Goal: Transaction & Acquisition: Purchase product/service

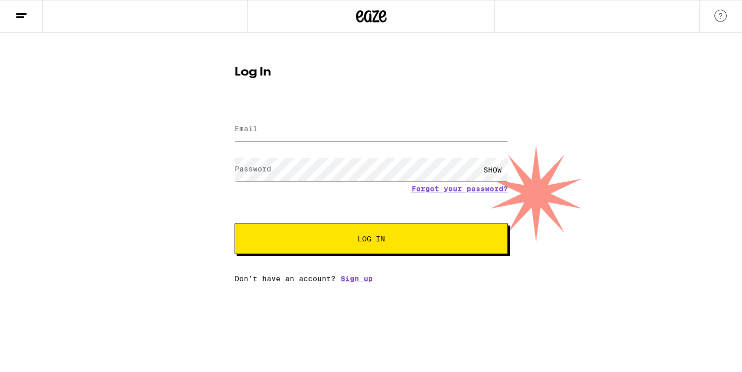
click at [265, 133] on input "Email" at bounding box center [370, 129] width 273 height 23
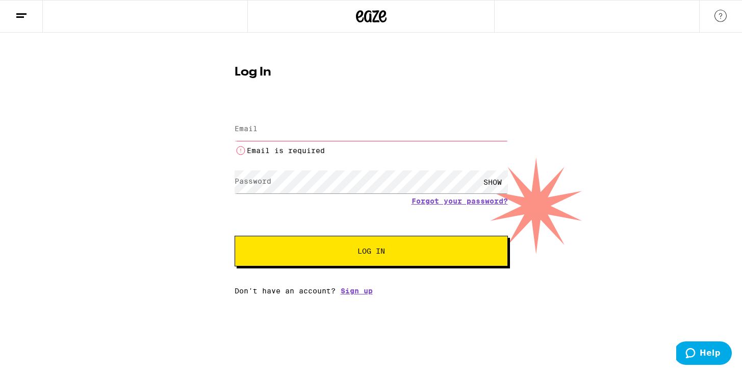
type input "[EMAIL_ADDRESS][DOMAIN_NAME]"
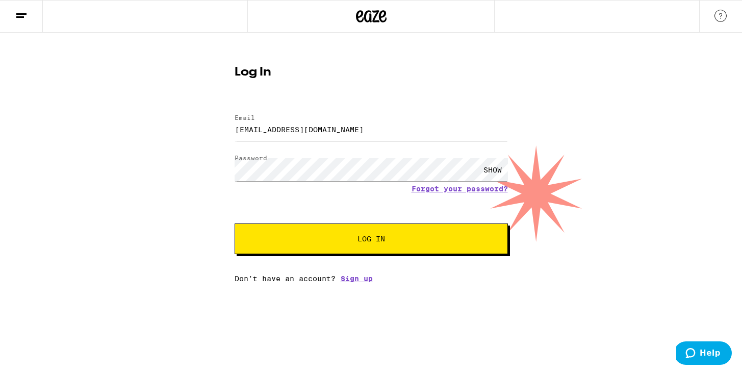
click at [316, 247] on button "Log In" at bounding box center [370, 238] width 273 height 31
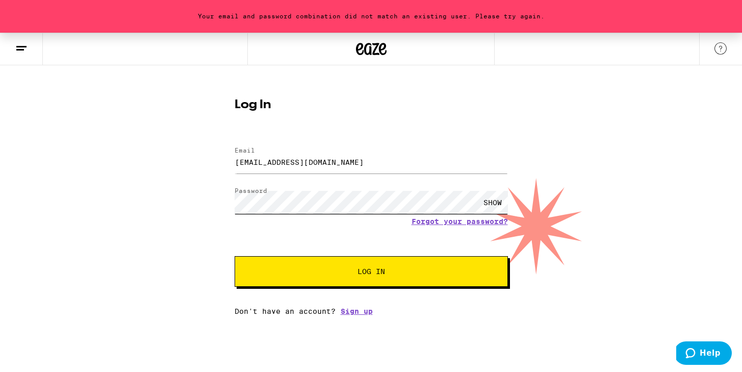
click at [226, 184] on div "Log In Email Email [EMAIL_ADDRESS][DOMAIN_NAME] Password Password SHOW Forgot y…" at bounding box center [371, 203] width 294 height 224
click at [234, 256] on button "Log In" at bounding box center [370, 271] width 273 height 31
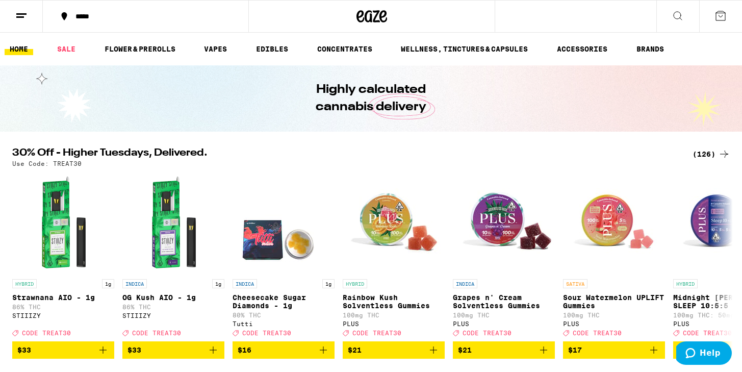
click at [91, 15] on div "*****" at bounding box center [151, 16] width 163 height 7
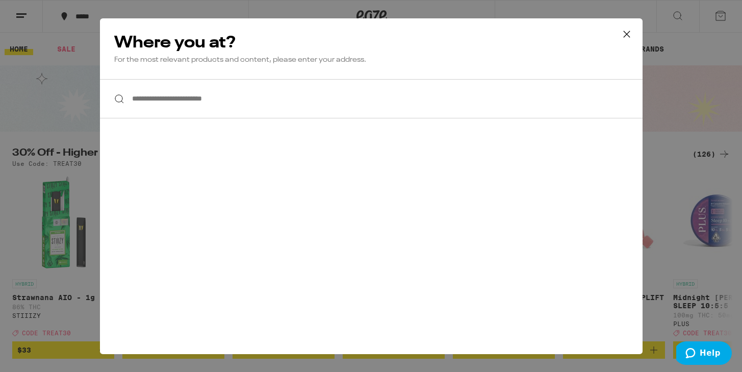
click at [179, 102] on input "**********" at bounding box center [371, 98] width 542 height 39
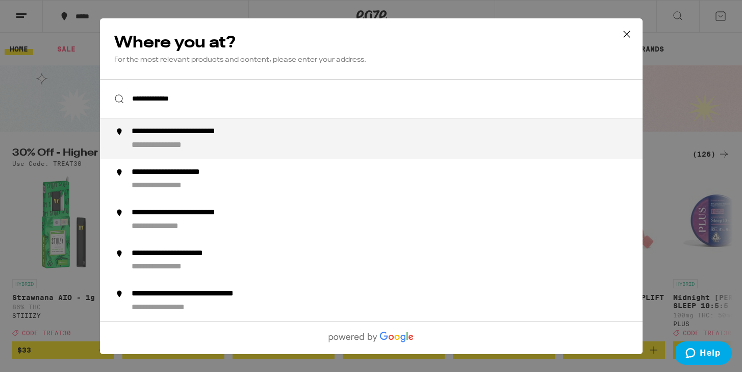
click at [164, 131] on div "**********" at bounding box center [202, 131] width 142 height 11
type input "**********"
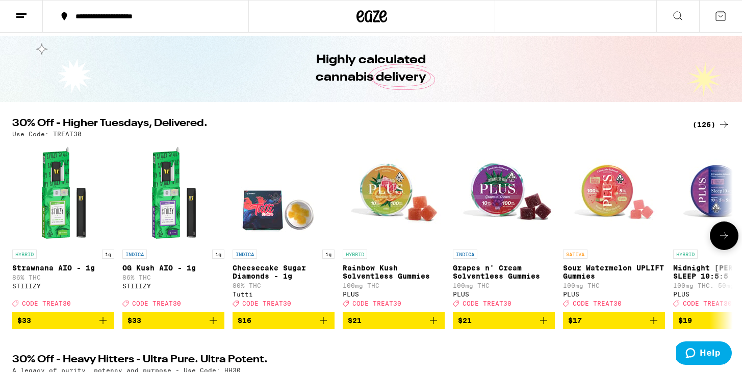
scroll to position [35, 0]
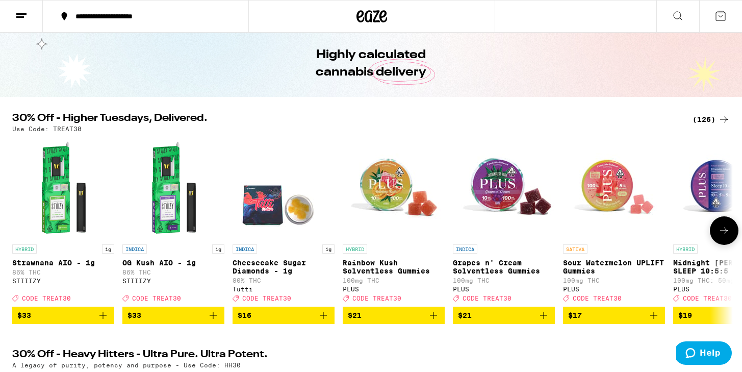
click at [732, 233] on button at bounding box center [723, 230] width 29 height 29
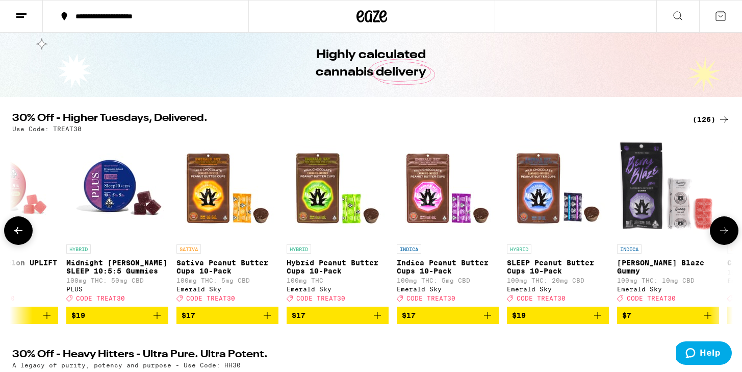
click at [732, 233] on button at bounding box center [723, 230] width 29 height 29
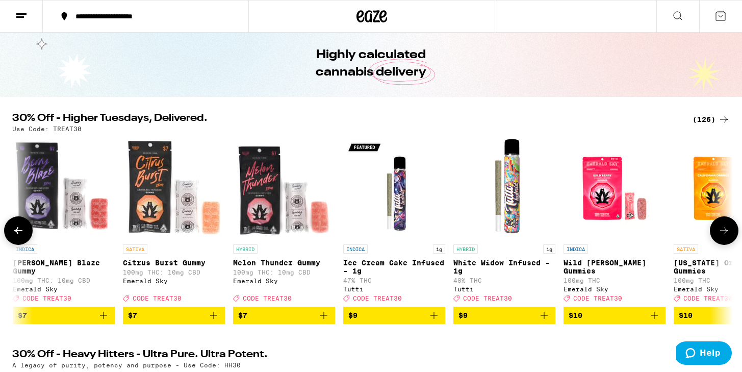
scroll to position [0, 1213]
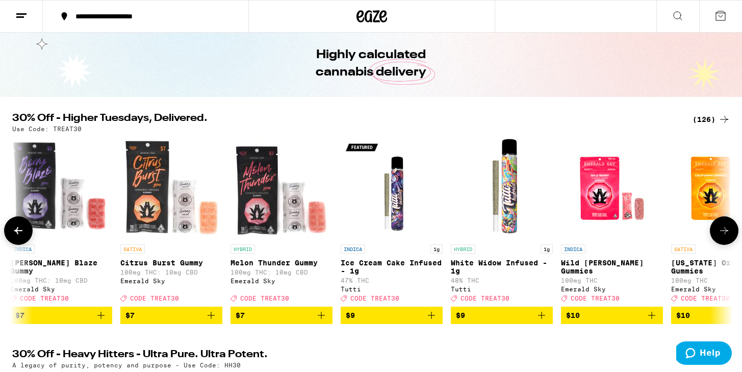
click at [732, 233] on button at bounding box center [723, 230] width 29 height 29
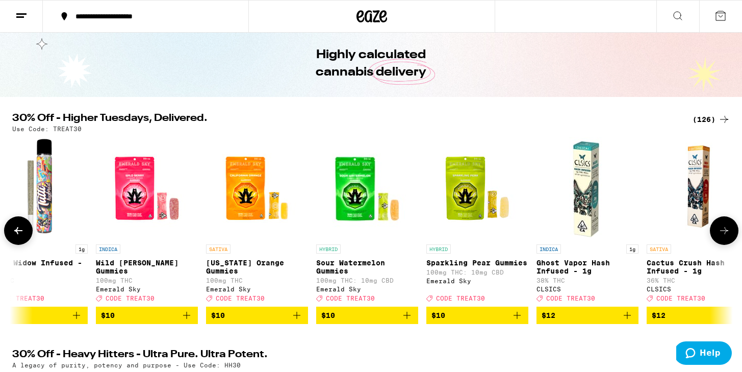
scroll to position [0, 1820]
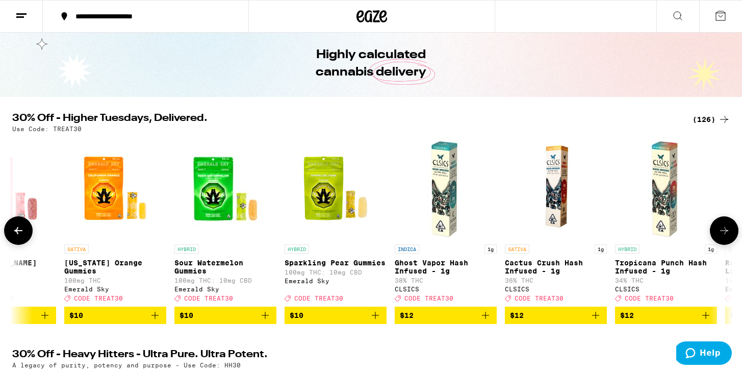
click at [732, 233] on button at bounding box center [723, 230] width 29 height 29
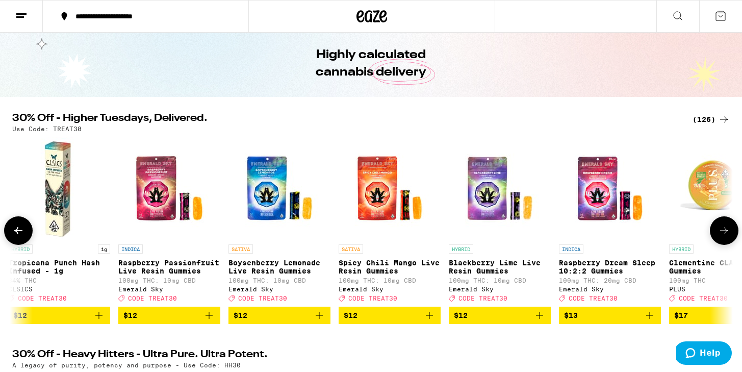
click at [732, 233] on button at bounding box center [723, 230] width 29 height 29
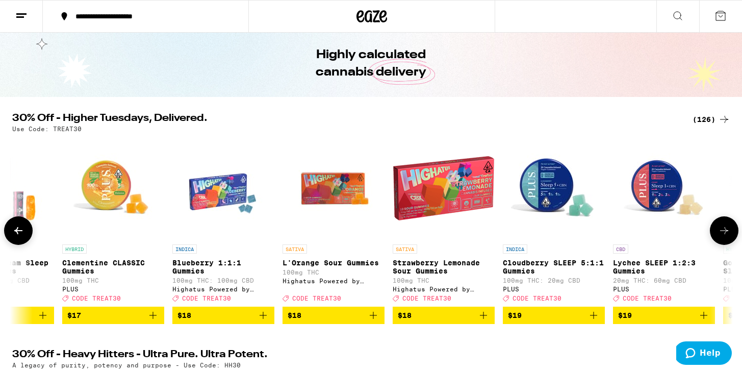
click at [732, 233] on button at bounding box center [723, 230] width 29 height 29
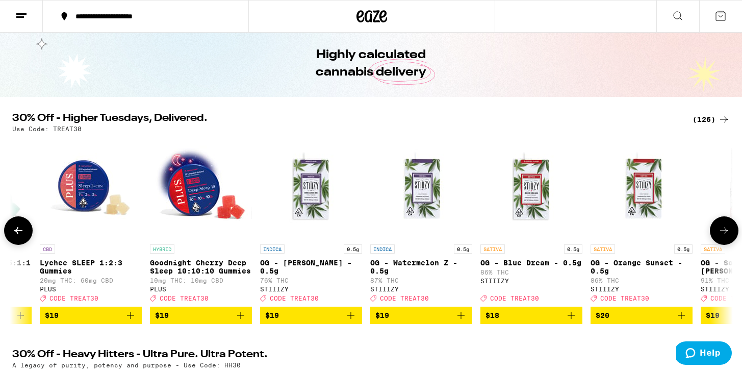
scroll to position [0, 3639]
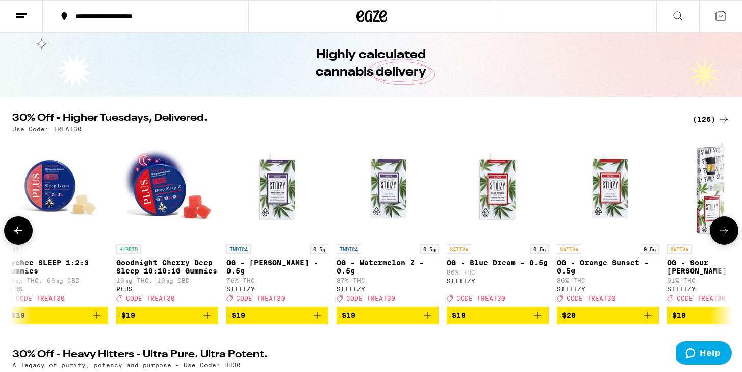
click at [732, 233] on button at bounding box center [723, 230] width 29 height 29
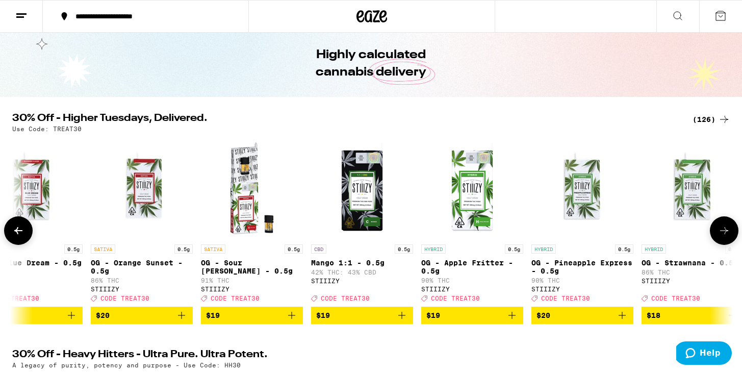
scroll to position [0, 4246]
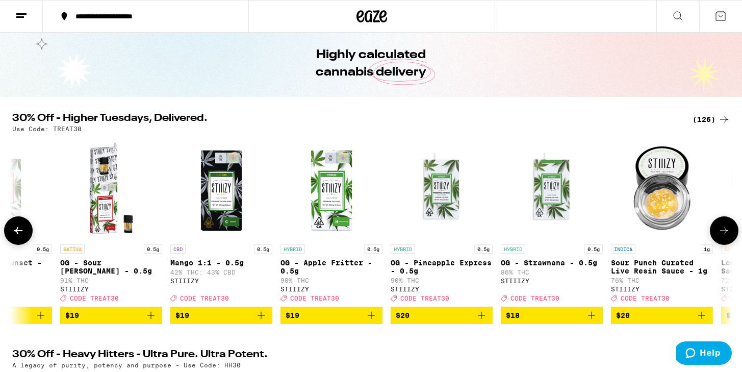
click at [732, 233] on button at bounding box center [723, 230] width 29 height 29
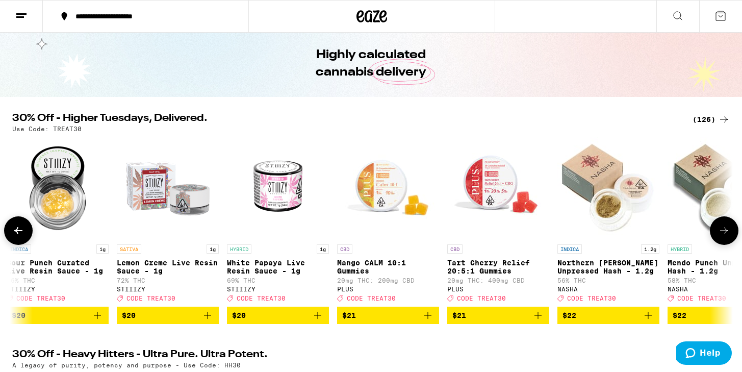
scroll to position [0, 4852]
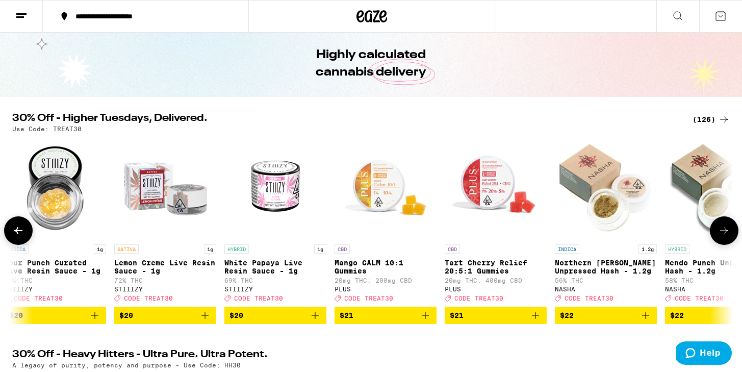
click at [732, 233] on button at bounding box center [723, 230] width 29 height 29
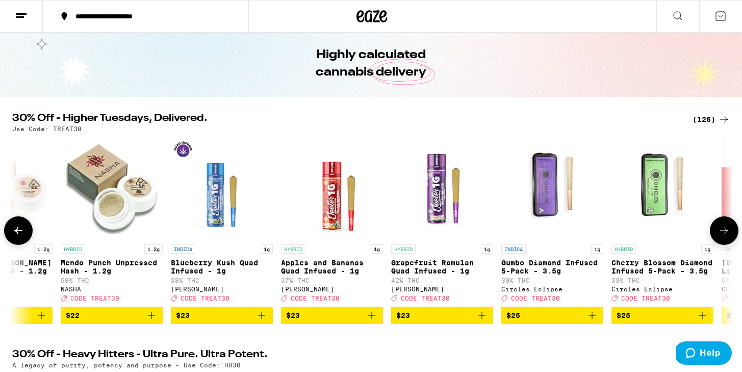
scroll to position [0, 5459]
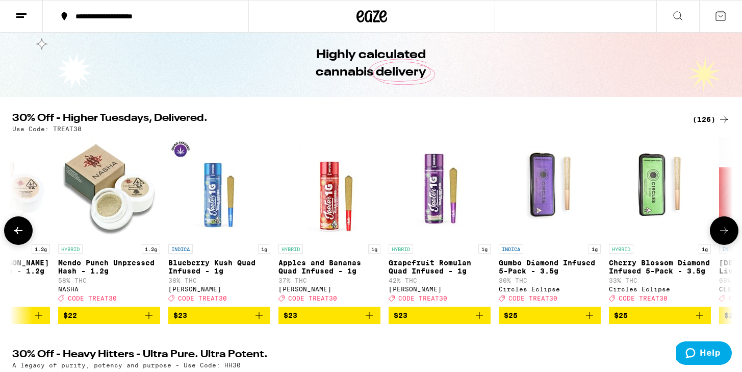
click at [533, 321] on span "$25" at bounding box center [550, 315] width 92 height 12
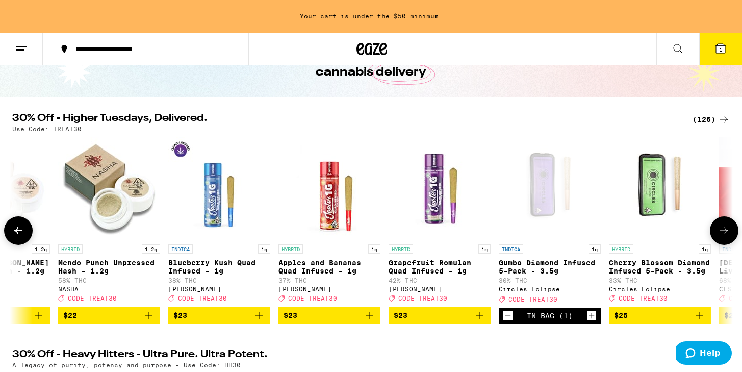
click at [643, 319] on span "$25" at bounding box center [660, 315] width 92 height 12
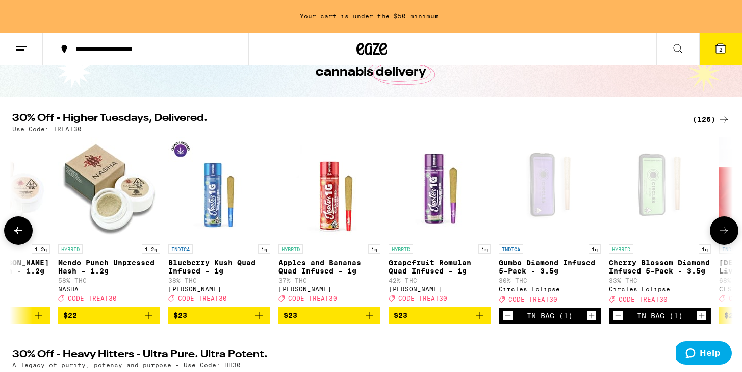
scroll to position [35, 0]
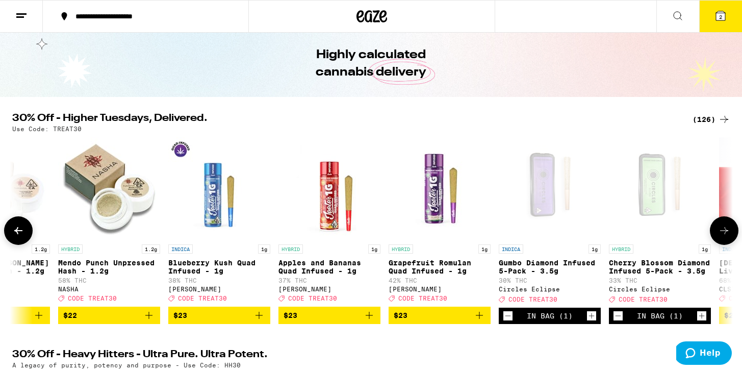
click at [722, 233] on icon at bounding box center [724, 230] width 12 height 12
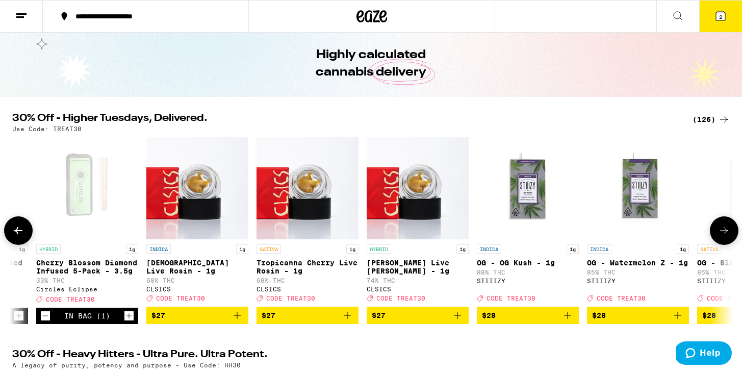
scroll to position [0, 6065]
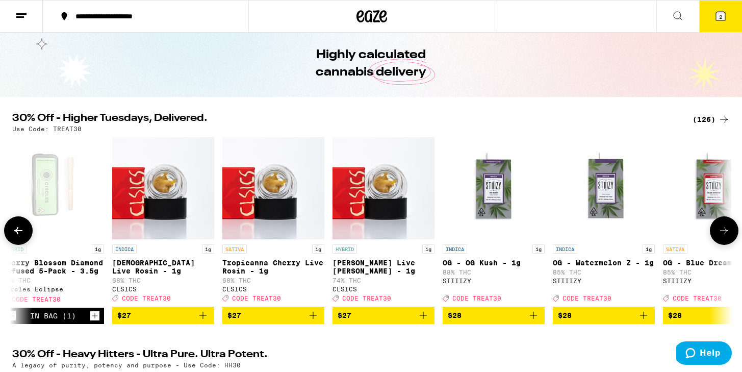
click at [722, 233] on icon at bounding box center [724, 230] width 12 height 12
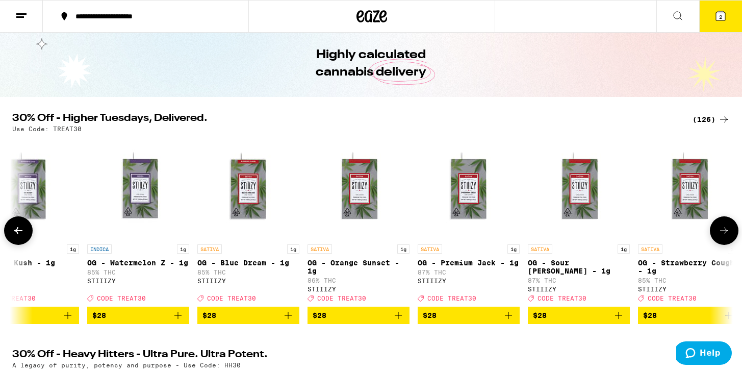
scroll to position [0, 6672]
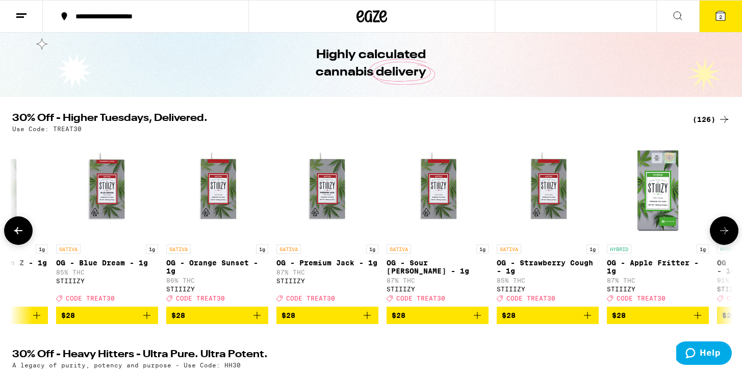
click at [722, 233] on icon at bounding box center [724, 230] width 12 height 12
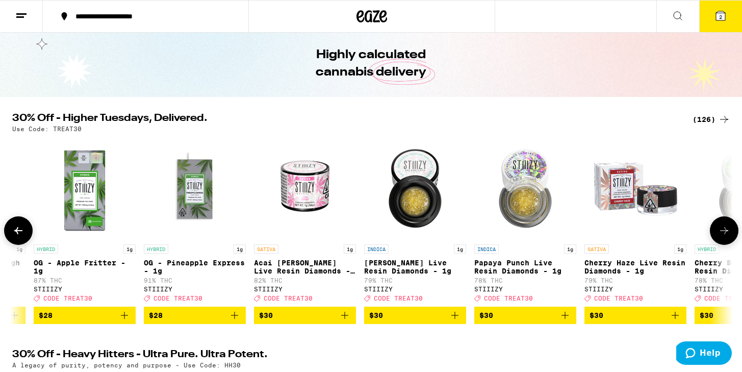
scroll to position [0, 7278]
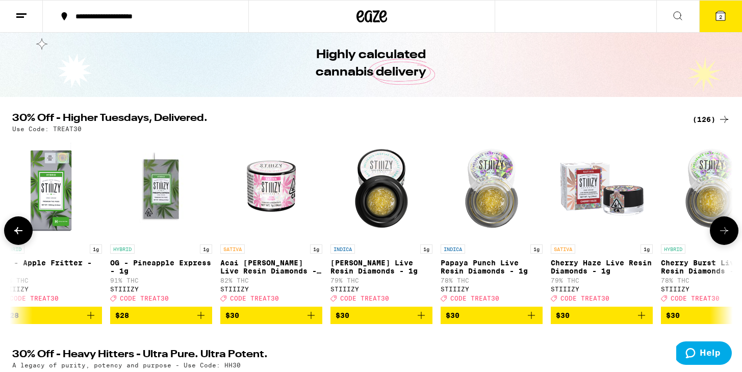
click at [722, 233] on icon at bounding box center [724, 230] width 12 height 12
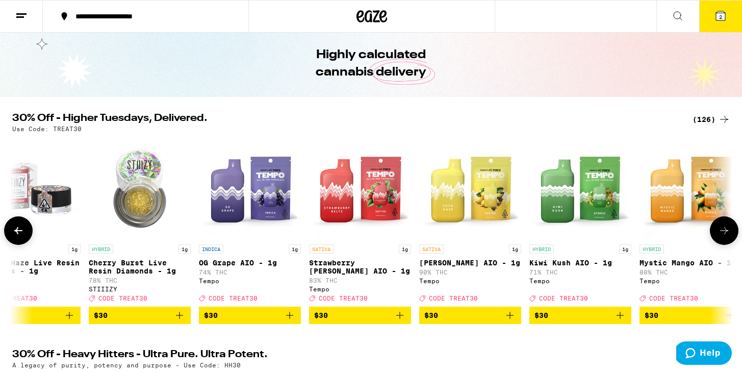
scroll to position [0, 7885]
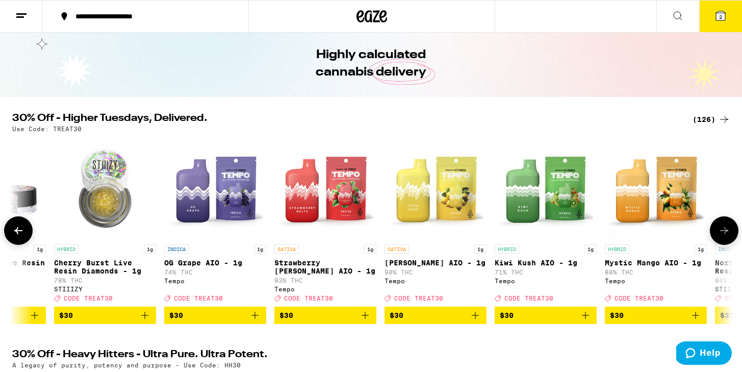
click at [722, 233] on icon at bounding box center [724, 230] width 12 height 12
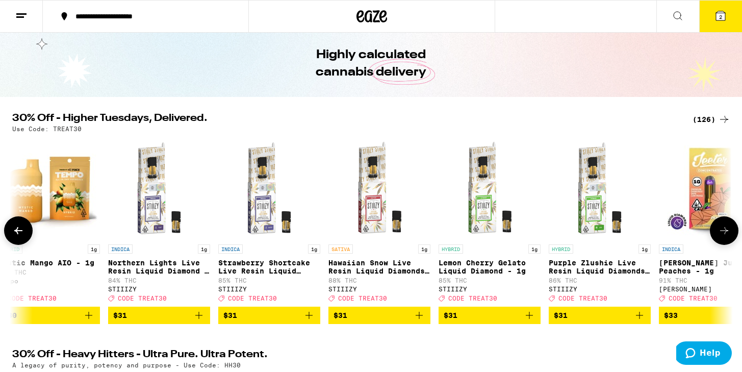
click at [722, 233] on icon at bounding box center [724, 230] width 12 height 12
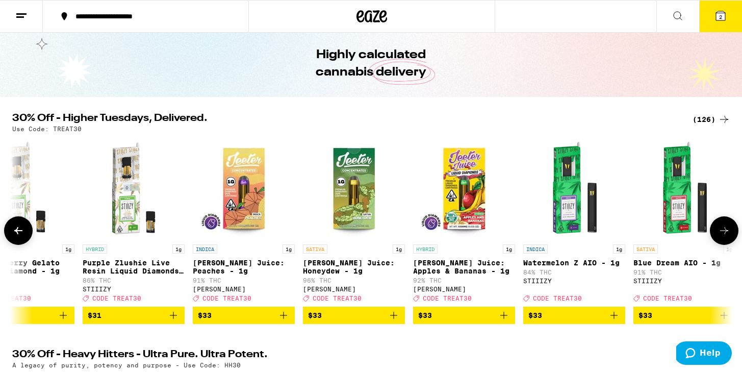
scroll to position [0, 9098]
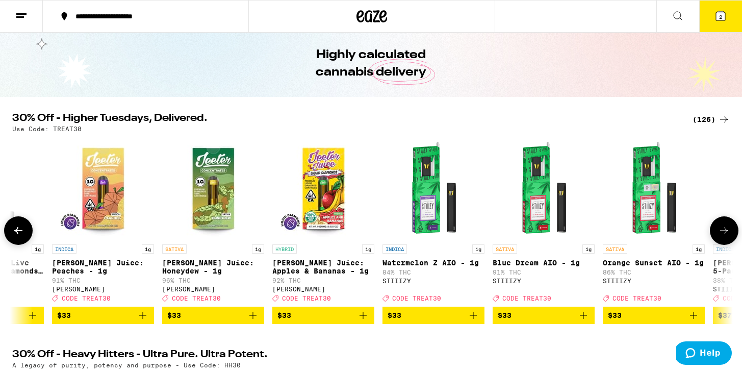
click at [722, 233] on icon at bounding box center [724, 230] width 12 height 12
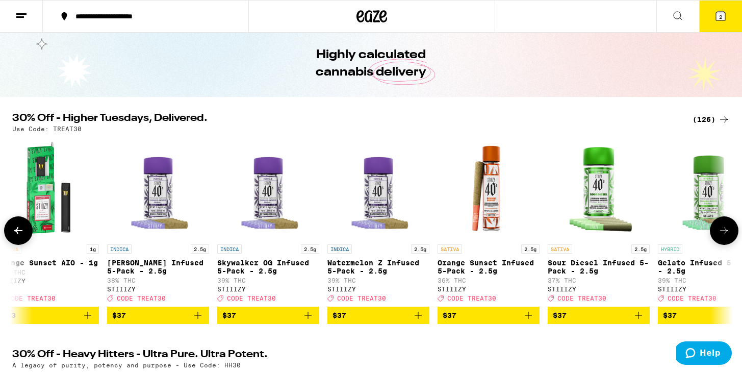
scroll to position [0, 9704]
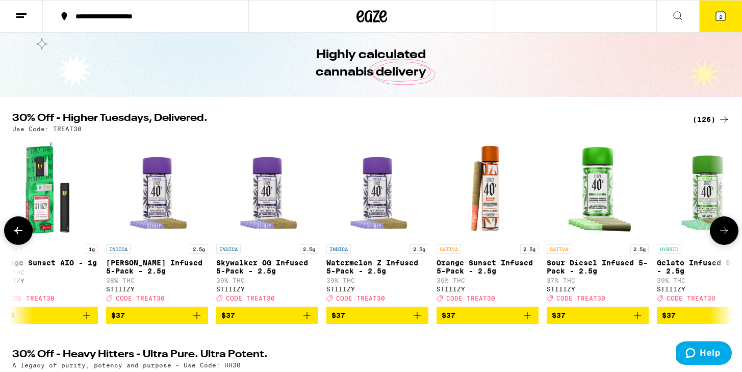
click at [722, 233] on icon at bounding box center [724, 230] width 12 height 12
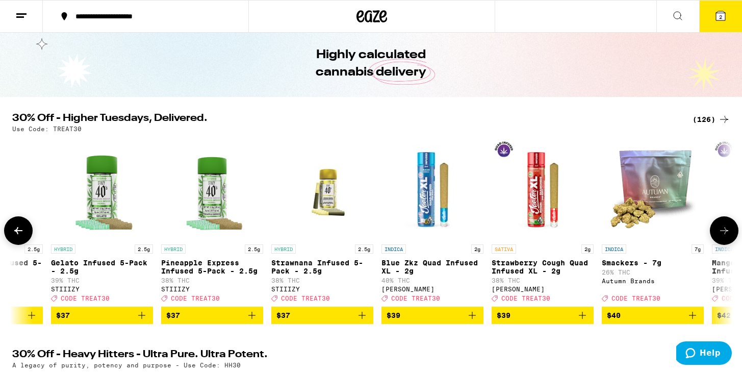
scroll to position [0, 10311]
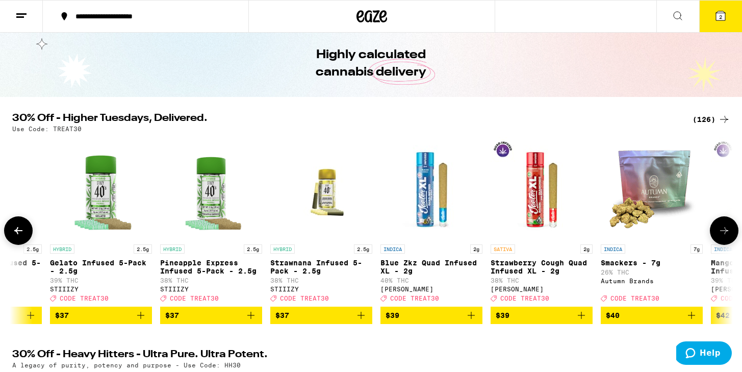
click at [100, 321] on span "$37" at bounding box center [101, 315] width 92 height 12
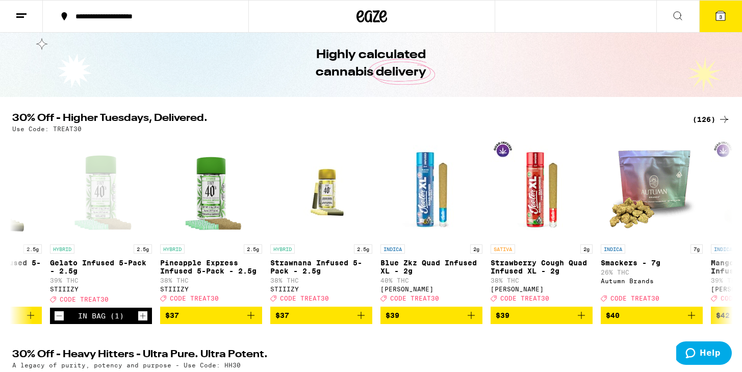
click at [720, 9] on button "3" at bounding box center [720, 17] width 43 height 32
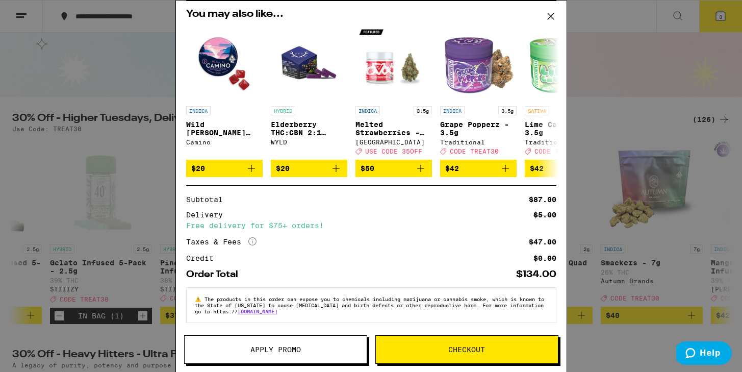
scroll to position [150, 0]
click at [266, 350] on span "Apply Promo" at bounding box center [275, 349] width 50 height 7
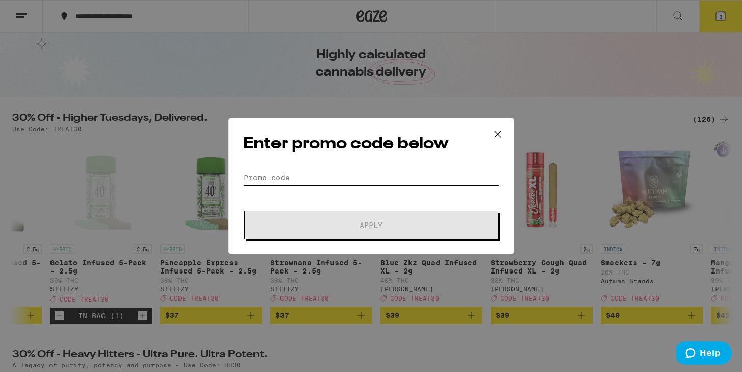
click at [259, 174] on input "Promo Code" at bounding box center [371, 177] width 256 height 15
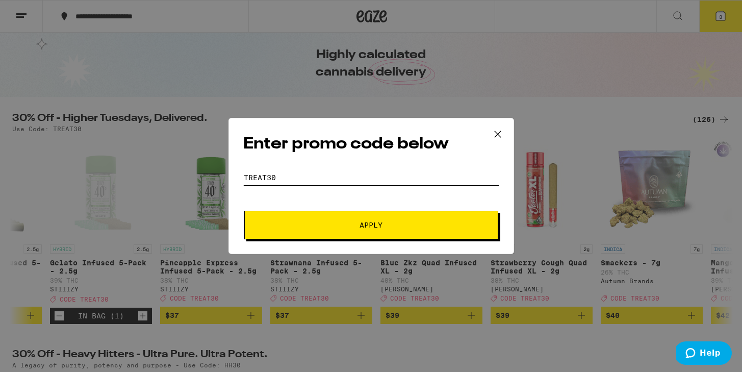
type input "TREAT30"
click at [244, 210] on button "Apply" at bounding box center [371, 224] width 254 height 29
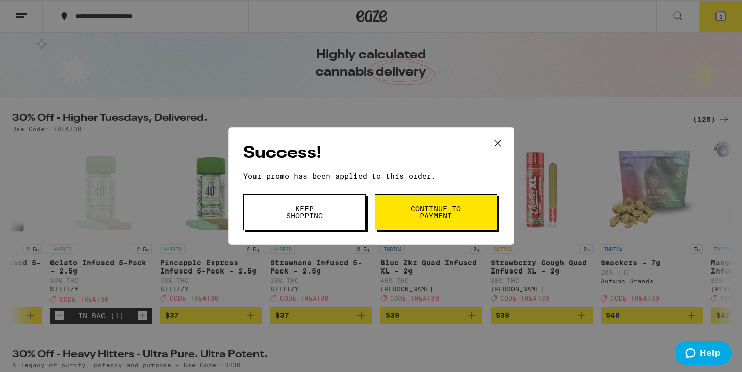
click at [392, 213] on button "Continue to payment" at bounding box center [436, 212] width 122 height 36
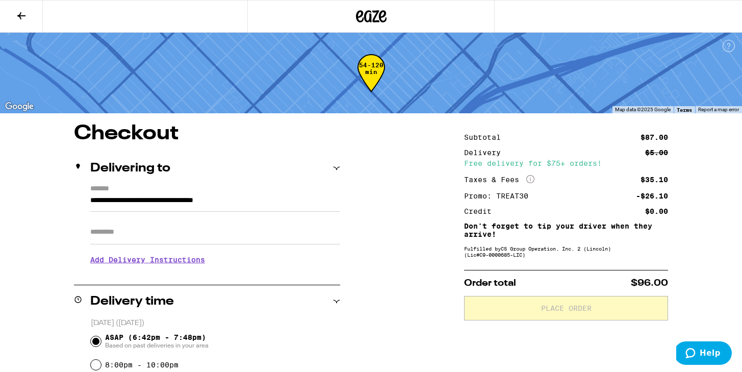
click at [155, 234] on input "Apt/Suite" at bounding box center [215, 232] width 250 height 24
type input "*****"
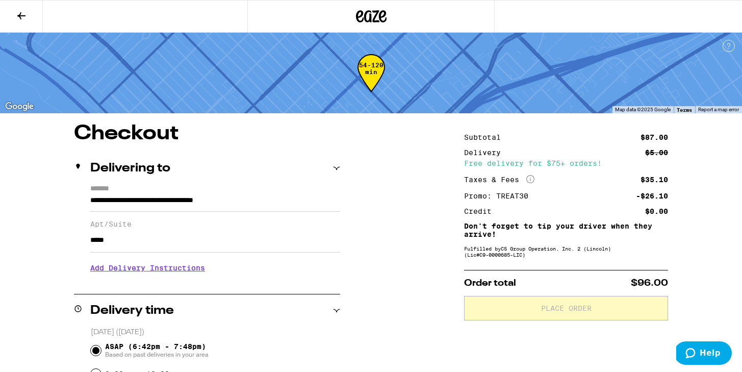
click at [178, 271] on h3 "Add Delivery Instructions" at bounding box center [215, 267] width 250 height 23
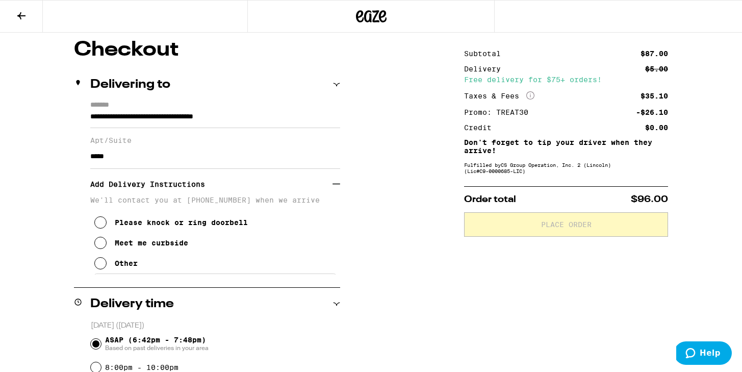
scroll to position [90, 0]
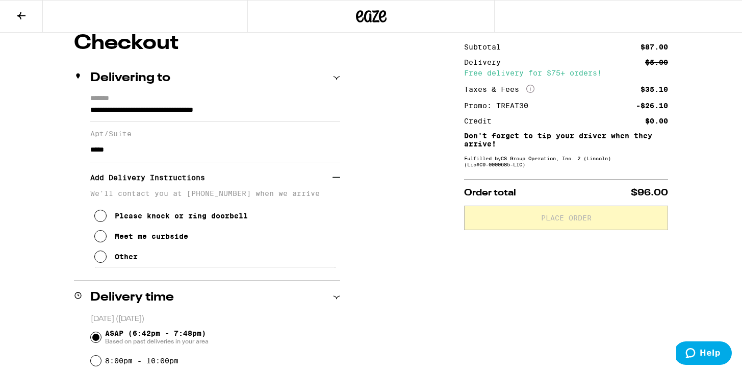
click at [124, 260] on div "Other" at bounding box center [126, 256] width 23 height 8
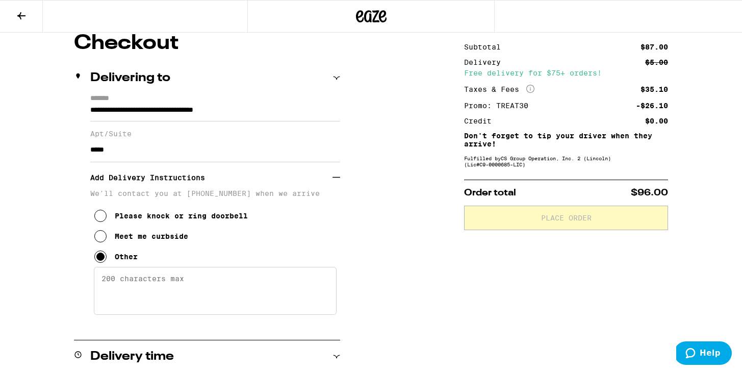
click at [136, 292] on textarea "Enter any other delivery instructions you want driver to know" at bounding box center [215, 291] width 243 height 48
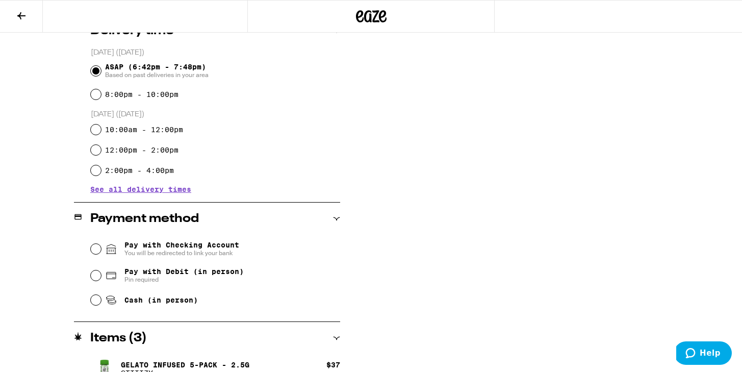
scroll to position [416, 0]
type textarea "Buzz 11 to get in the building thanks"
click at [97, 277] on input "Pay with Debit (in person) Pin required" at bounding box center [96, 275] width 10 height 10
radio input "true"
click at [96, 304] on input "Cash (in person)" at bounding box center [96, 299] width 10 height 10
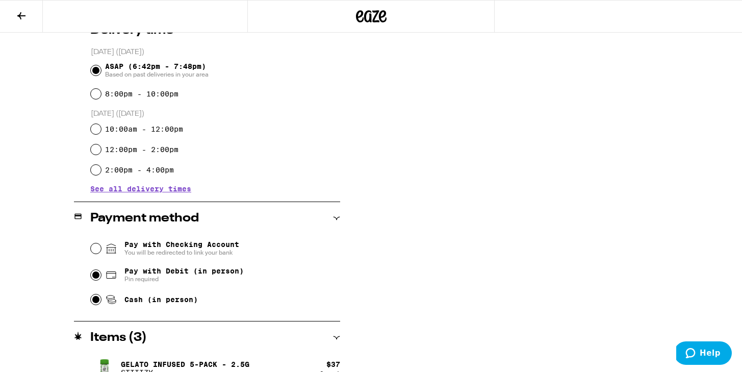
radio input "true"
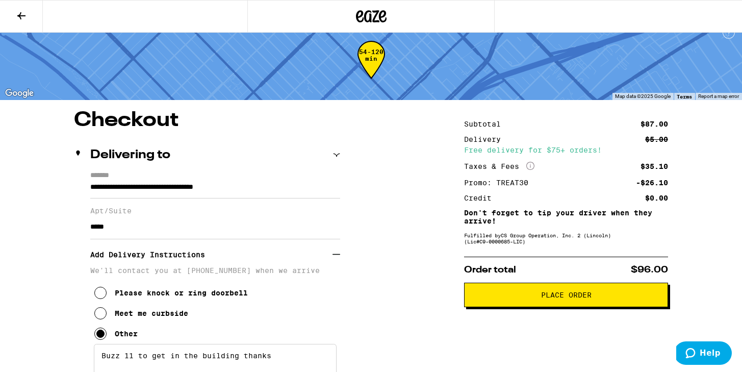
scroll to position [0, 0]
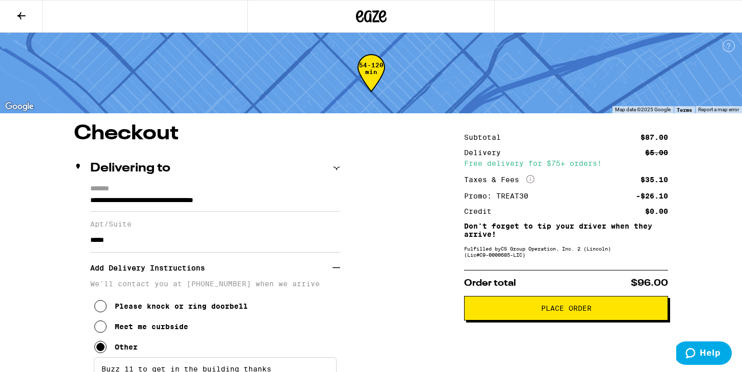
click at [540, 311] on span "Place Order" at bounding box center [565, 307] width 187 height 7
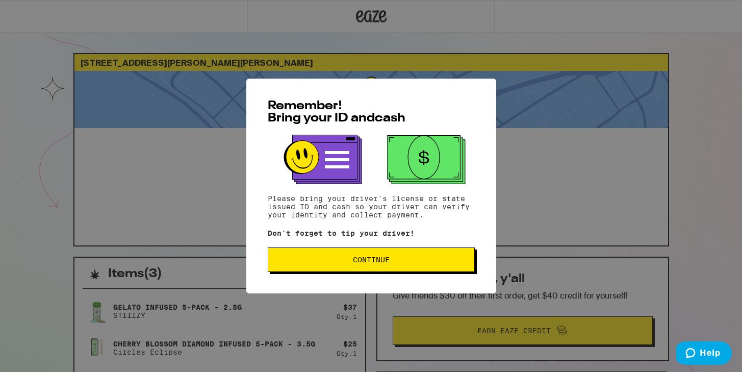
click at [409, 266] on button "Continue" at bounding box center [371, 259] width 207 height 24
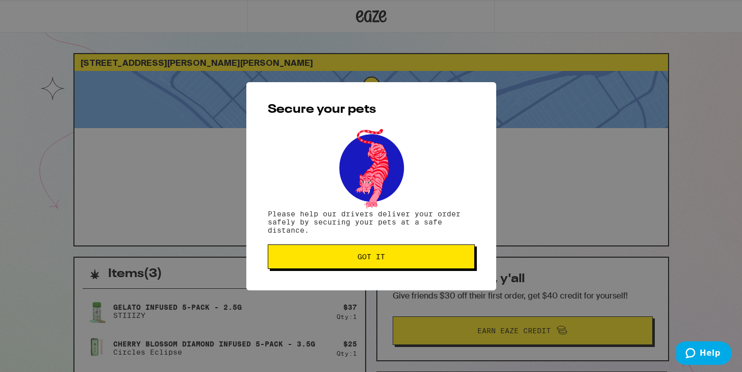
click at [409, 266] on button "Got it" at bounding box center [371, 256] width 207 height 24
